Goal: Task Accomplishment & Management: Complete application form

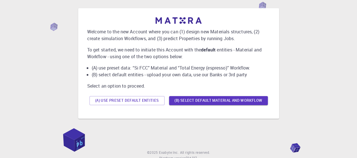
scroll to position [43, 0]
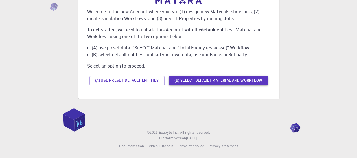
click at [225, 77] on button "(B) Select default material and workflow" at bounding box center [218, 80] width 99 height 9
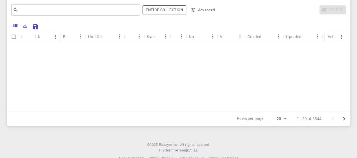
scroll to position [0, 0]
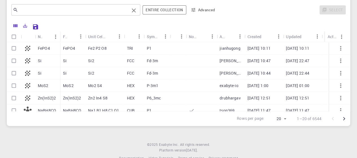
click at [65, 8] on input "text" at bounding box center [73, 10] width 111 height 8
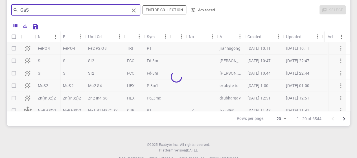
type input "GaS"
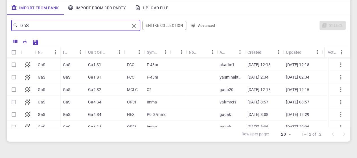
scroll to position [56, 0]
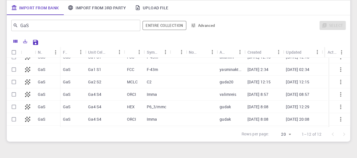
click at [67, 94] on p "GaS" at bounding box center [67, 94] width 8 height 6
checkbox input "true"
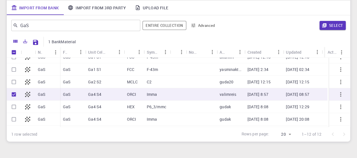
scroll to position [80, 0]
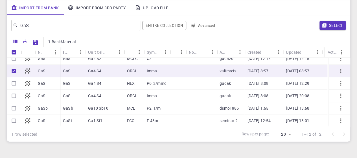
click at [72, 73] on div "GaS" at bounding box center [72, 71] width 25 height 12
checkbox input "false"
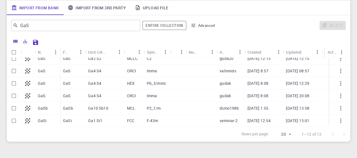
click at [72, 72] on div "GaS" at bounding box center [72, 71] width 25 height 12
checkbox input "true"
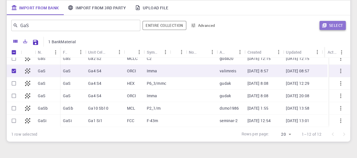
click at [334, 25] on button "Select" at bounding box center [332, 25] width 26 height 9
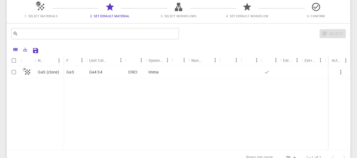
scroll to position [56, 0]
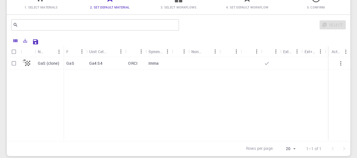
click at [46, 62] on p "GaS (clone)" at bounding box center [48, 63] width 21 height 6
checkbox input "true"
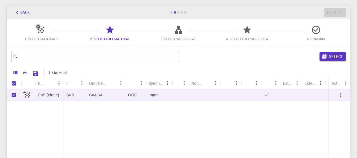
scroll to position [0, 0]
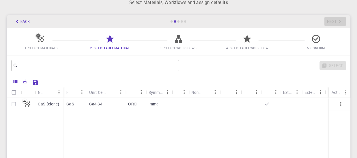
scroll to position [28, 0]
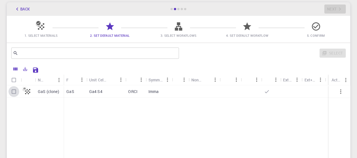
click at [15, 92] on input "Select row" at bounding box center [13, 91] width 11 height 11
checkbox input "true"
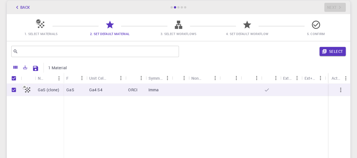
scroll to position [0, 0]
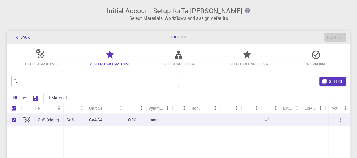
click at [178, 20] on p "Select Materials, Workflows and assign defaults" at bounding box center [178, 18] width 336 height 7
click at [22, 35] on button "Back" at bounding box center [21, 37] width 21 height 9
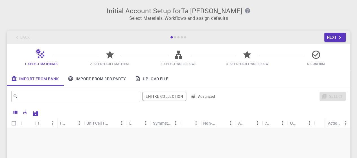
click at [22, 35] on div "Back Next" at bounding box center [178, 37] width 343 height 14
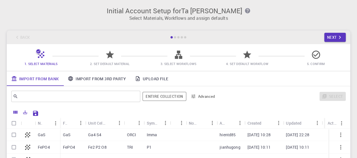
click at [183, 8] on h3 "Initial Account Setup for Ta [PERSON_NAME]" at bounding box center [178, 11] width 336 height 8
click at [173, 17] on p "Select Materials, Workflows and assign defaults" at bounding box center [178, 18] width 336 height 7
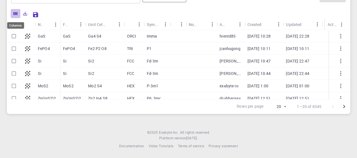
click at [17, 12] on icon "Columns" at bounding box center [16, 13] width 4 height 3
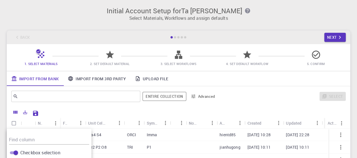
click at [21, 37] on div "Back Next" at bounding box center [178, 37] width 343 height 14
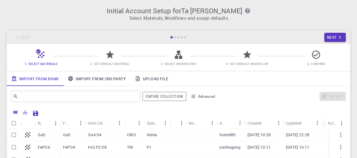
click at [21, 37] on div "Back Next" at bounding box center [178, 37] width 343 height 14
click at [334, 36] on button "Next" at bounding box center [335, 37] width 22 height 9
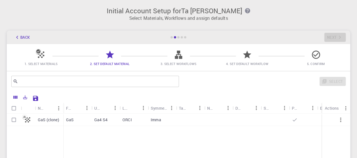
click at [334, 36] on div "Back Next" at bounding box center [178, 37] width 343 height 14
click at [14, 117] on input "Select row" at bounding box center [13, 119] width 11 height 11
checkbox input "true"
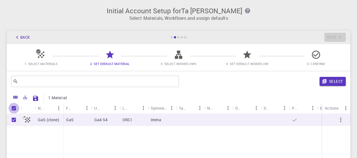
click at [15, 110] on input "Unselect all rows" at bounding box center [13, 108] width 11 height 11
checkbox input "false"
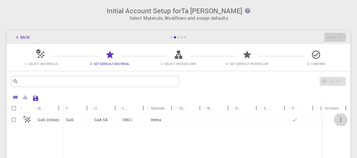
click at [339, 119] on icon "button" at bounding box center [340, 119] width 7 height 7
click at [341, 120] on icon "button" at bounding box center [340, 119] width 7 height 7
click at [15, 119] on input "Select row" at bounding box center [13, 119] width 11 height 11
checkbox input "true"
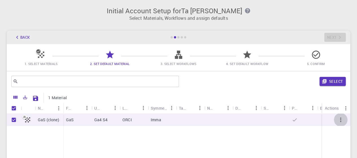
click at [342, 122] on icon "button" at bounding box center [340, 119] width 7 height 7
click at [340, 122] on icon "button" at bounding box center [340, 119] width 1 height 5
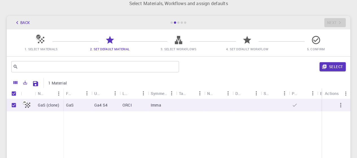
scroll to position [14, 0]
click at [45, 52] on span "1. Select Materials" at bounding box center [41, 49] width 64 height 6
click at [38, 38] on icon at bounding box center [38, 37] width 4 height 4
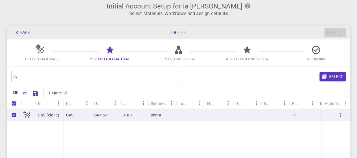
scroll to position [0, 0]
